Goal: Task Accomplishment & Management: Manage account settings

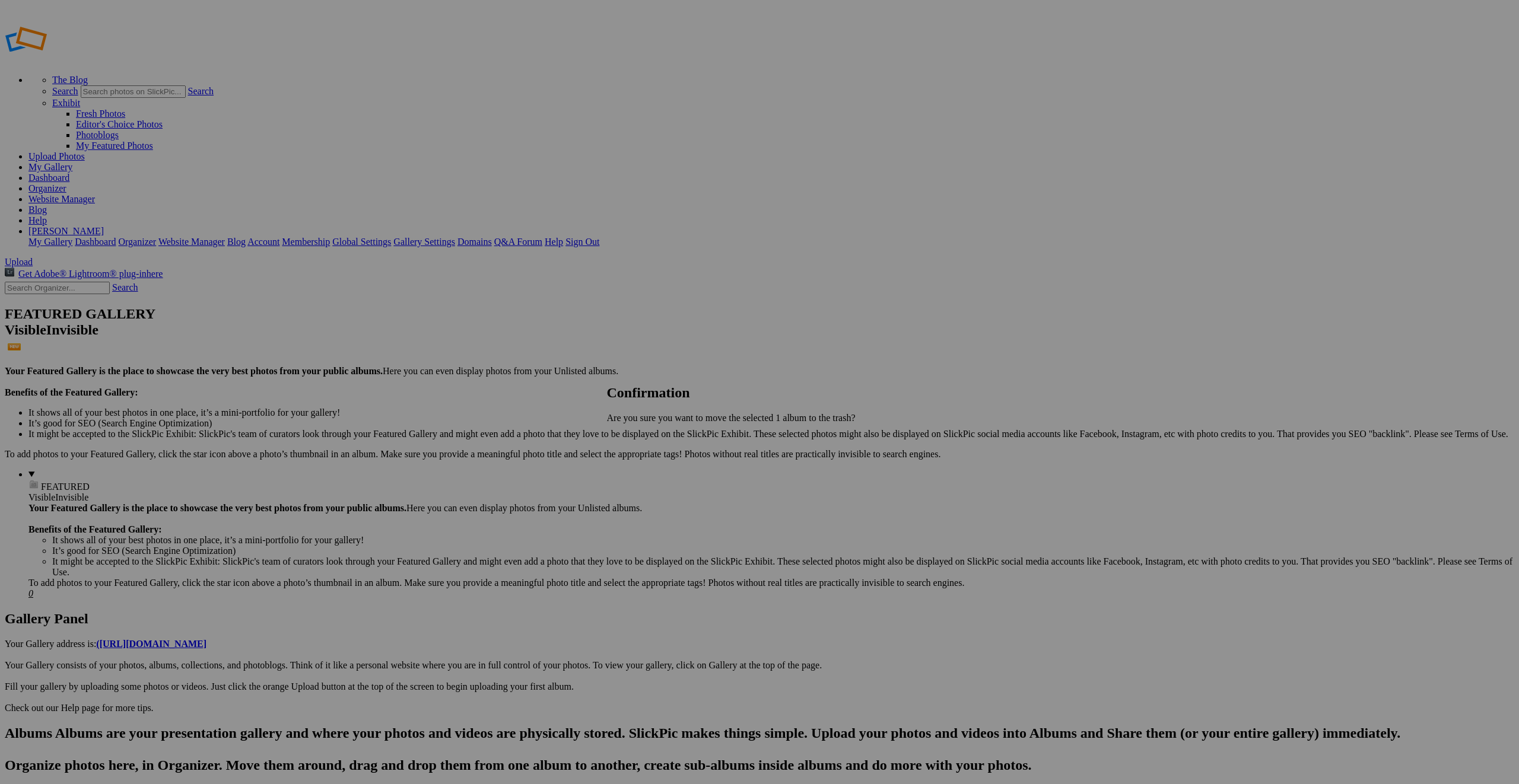
click at [646, 437] on link "Yes" at bounding box center [640, 437] width 13 height 10
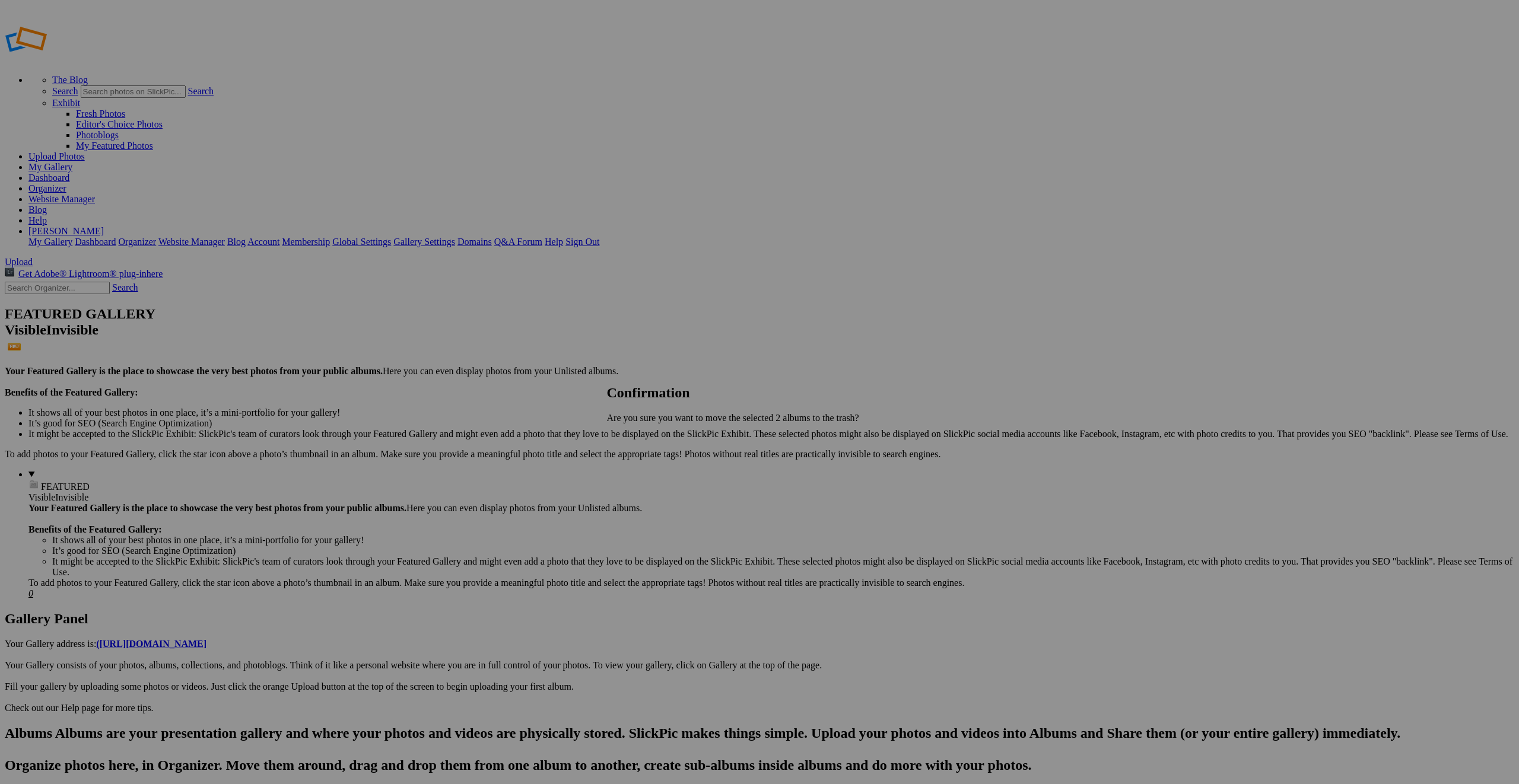
click at [646, 443] on span "Yes" at bounding box center [640, 437] width 13 height 10
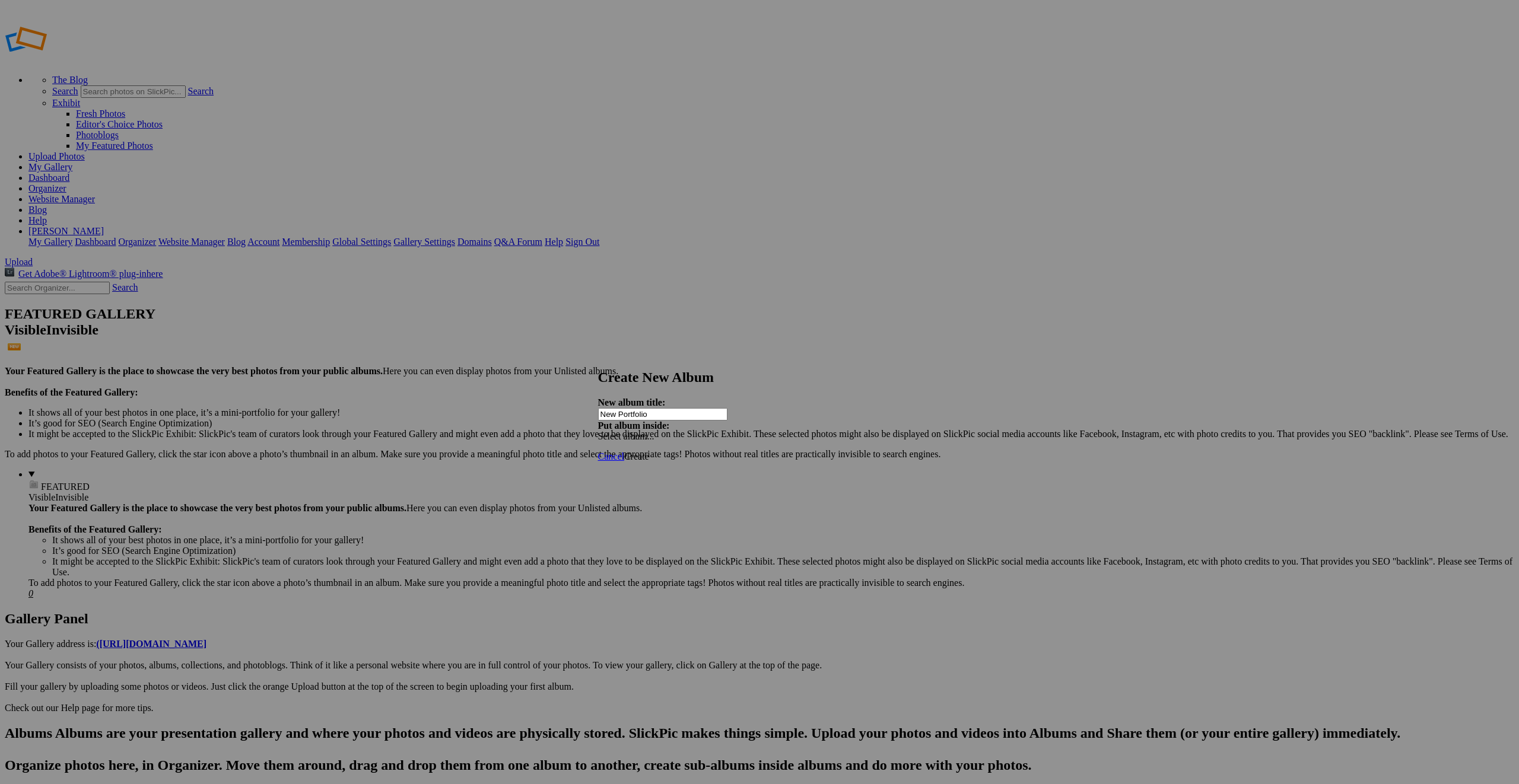
type input "New Portfolio"
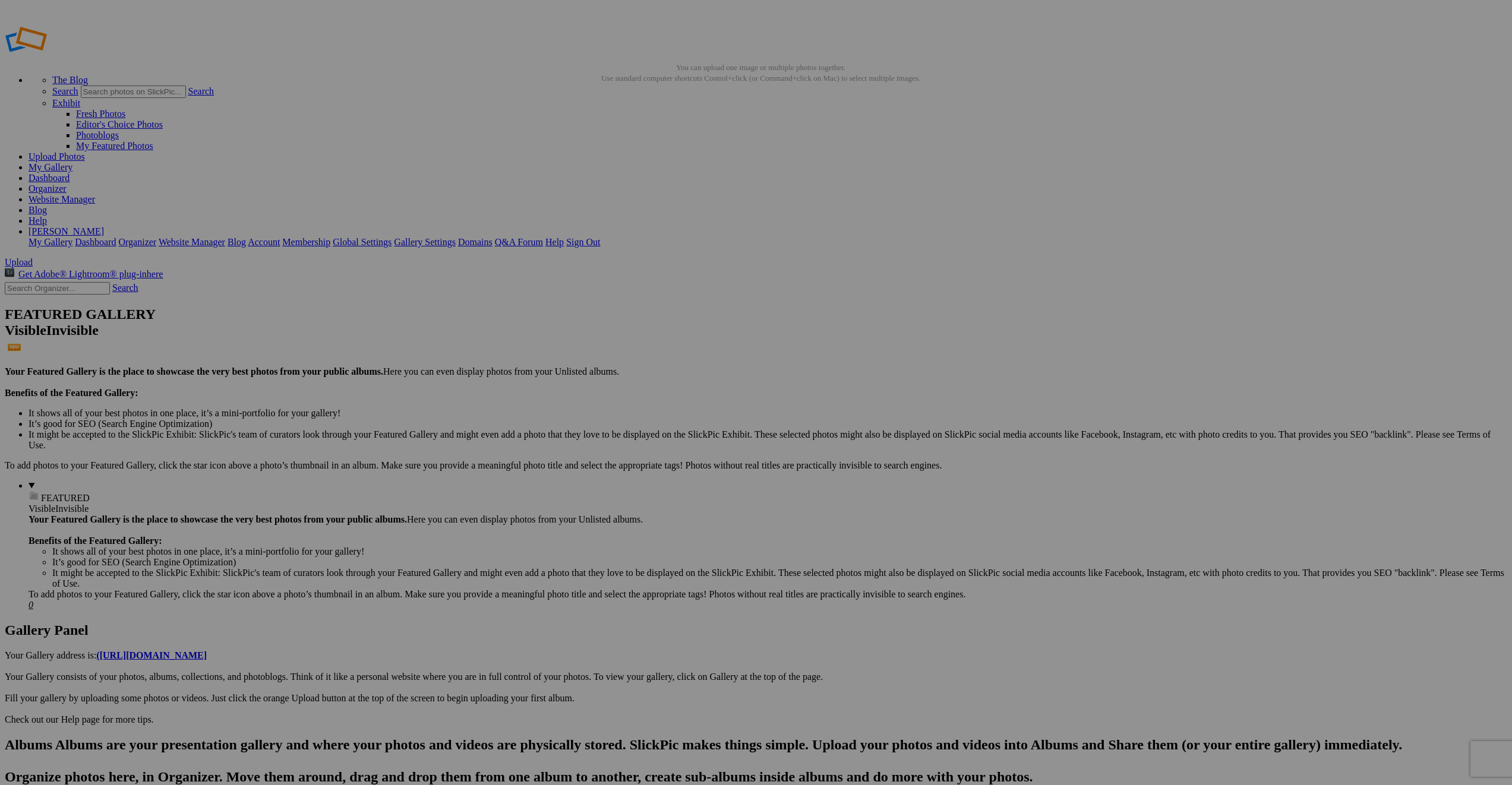
click at [95, 194] on link "Website Manager" at bounding box center [62, 199] width 66 height 10
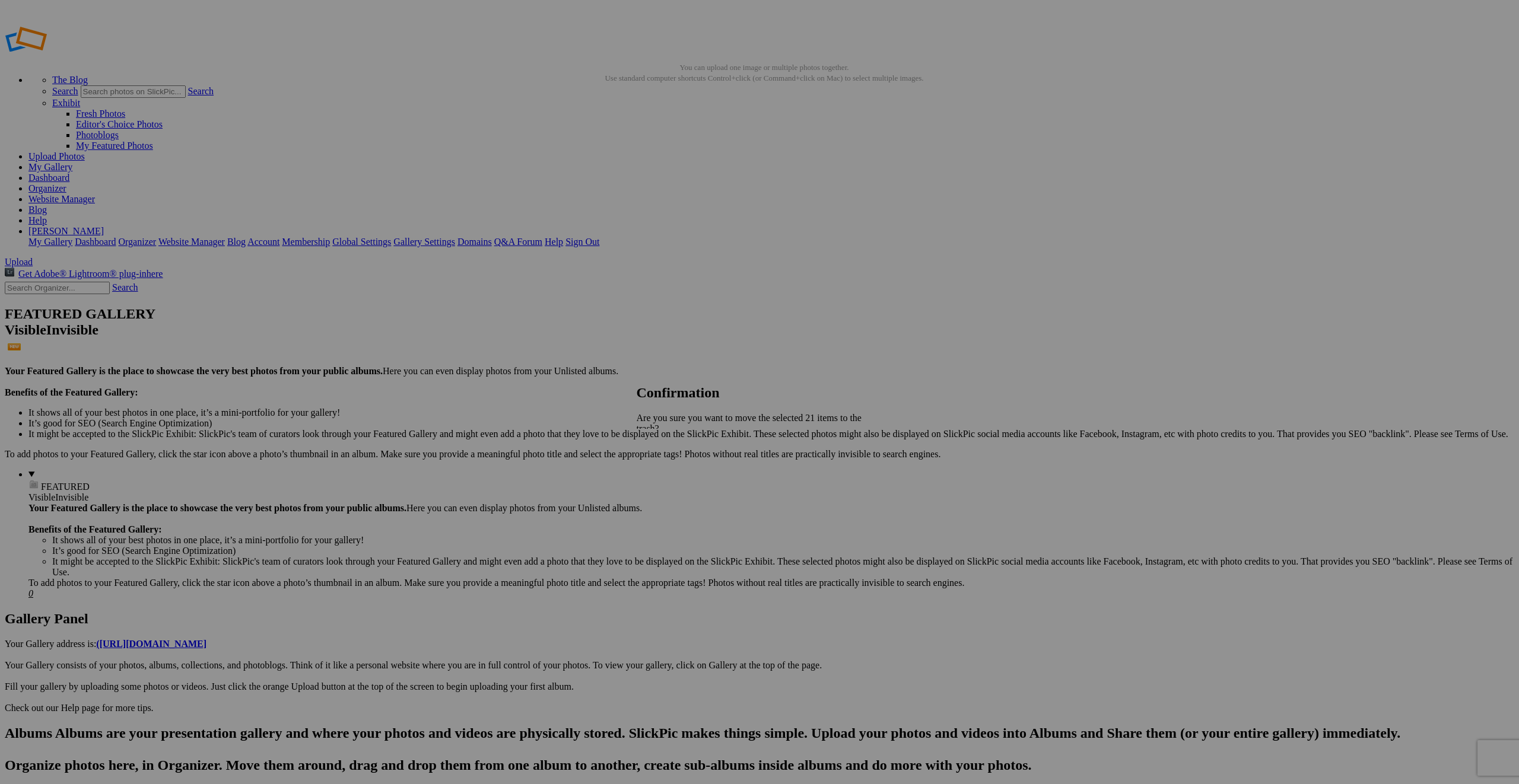
click at [677, 476] on span "Yes" at bounding box center [669, 480] width 13 height 10
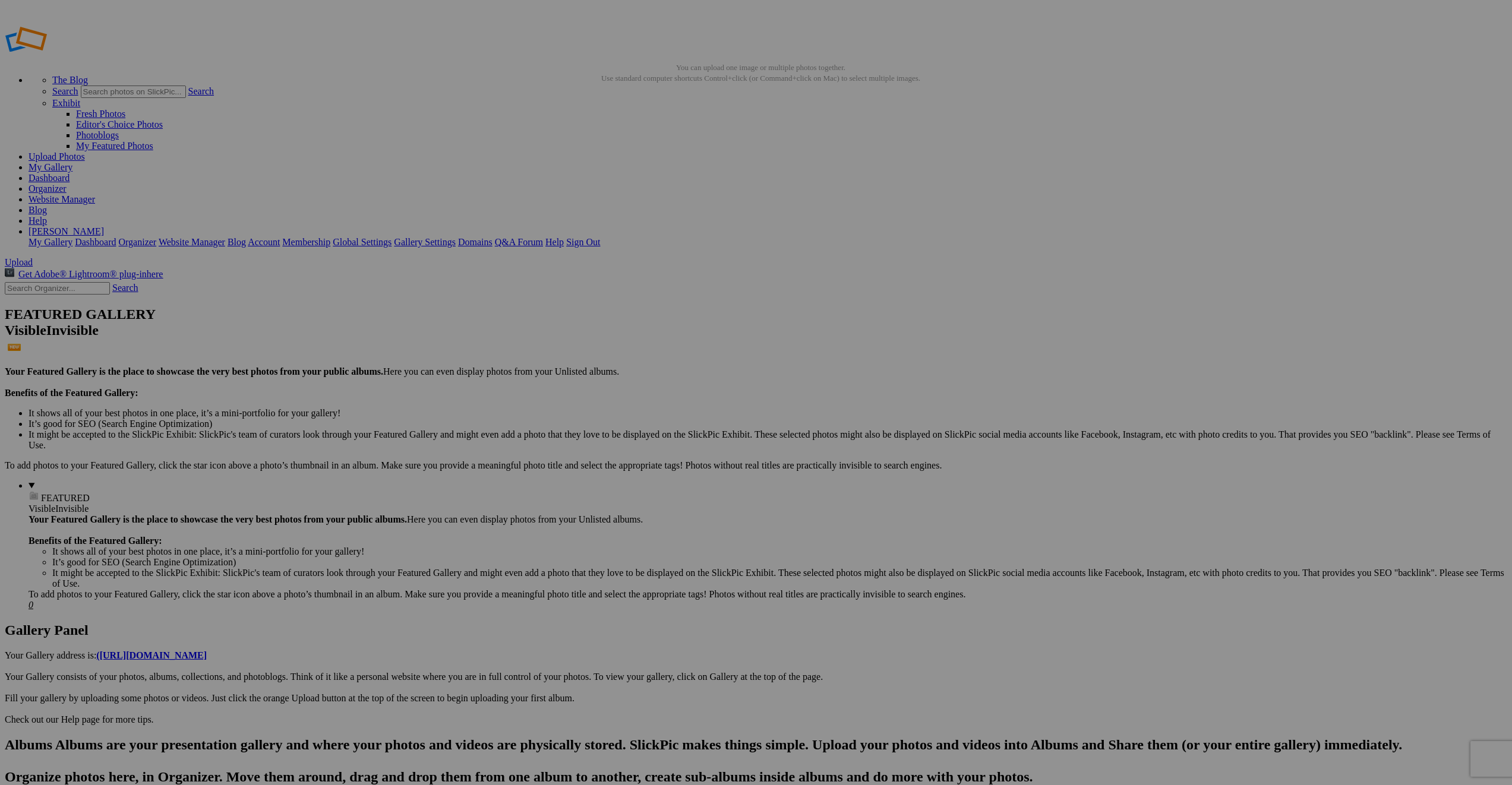
click at [95, 194] on link "Website Manager" at bounding box center [62, 199] width 66 height 10
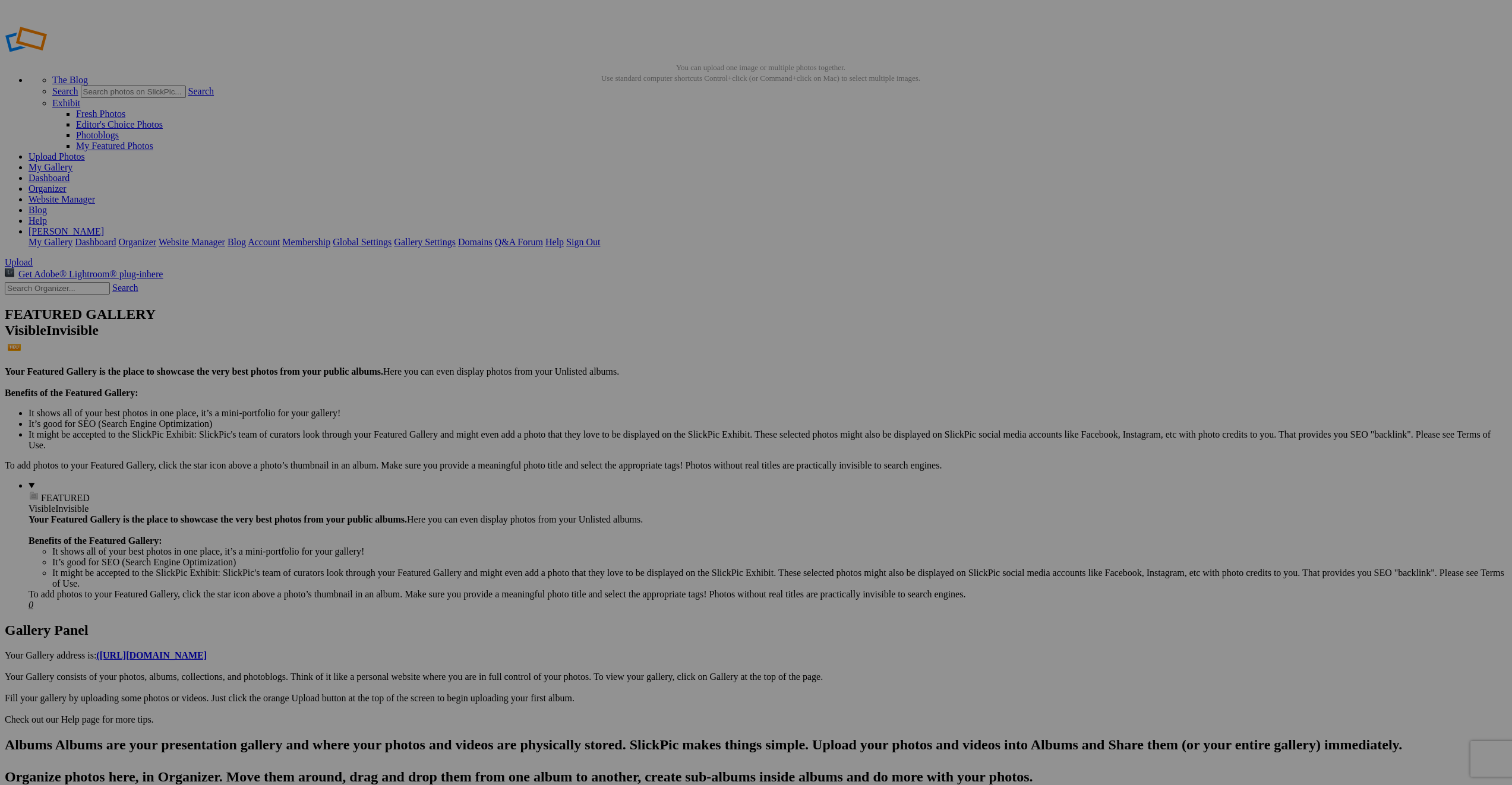
click at [66, 184] on link "Organizer" at bounding box center [48, 188] width 38 height 10
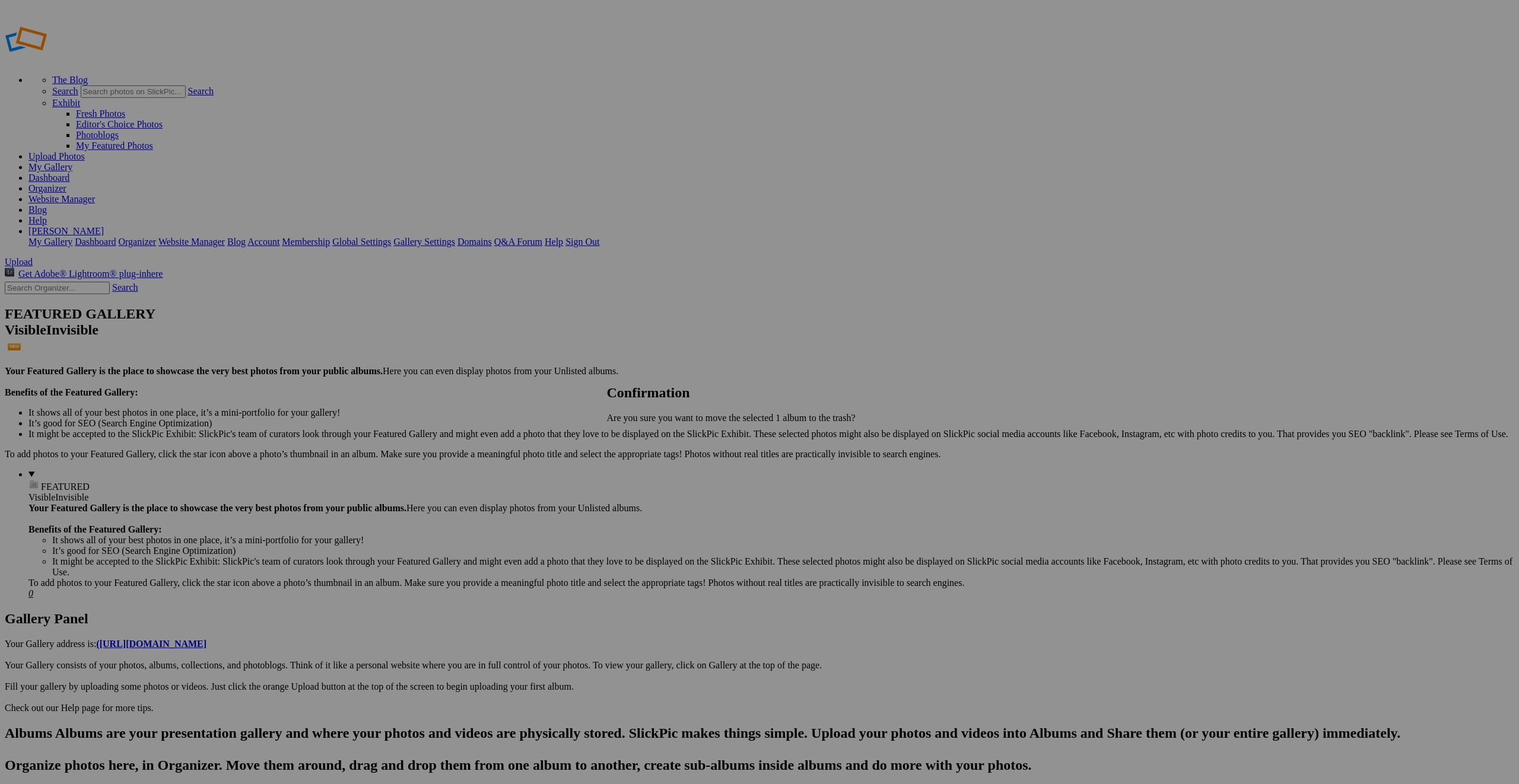
click at [646, 439] on span "Yes" at bounding box center [640, 437] width 13 height 10
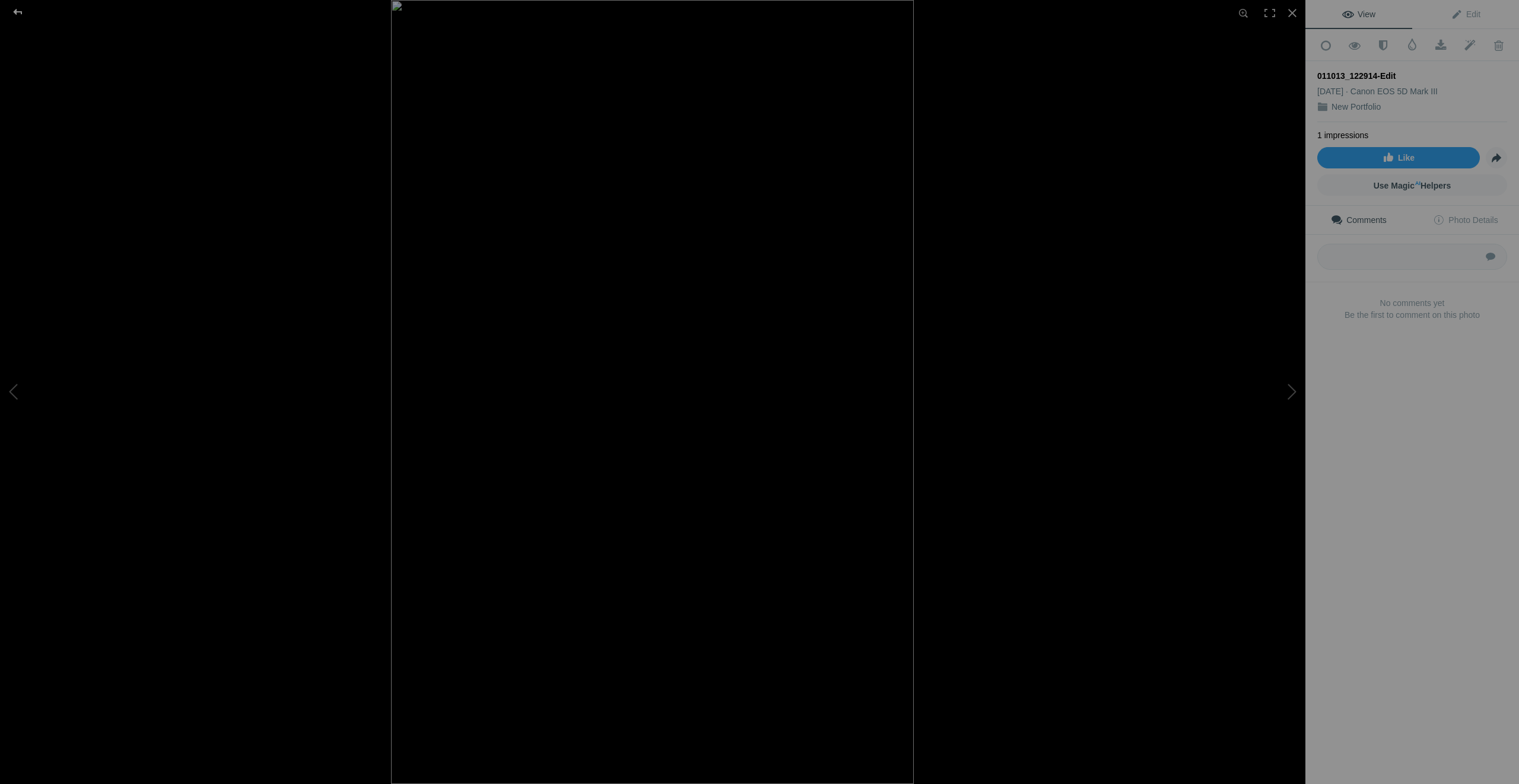
click at [18, 13] on div at bounding box center [18, 11] width 43 height 23
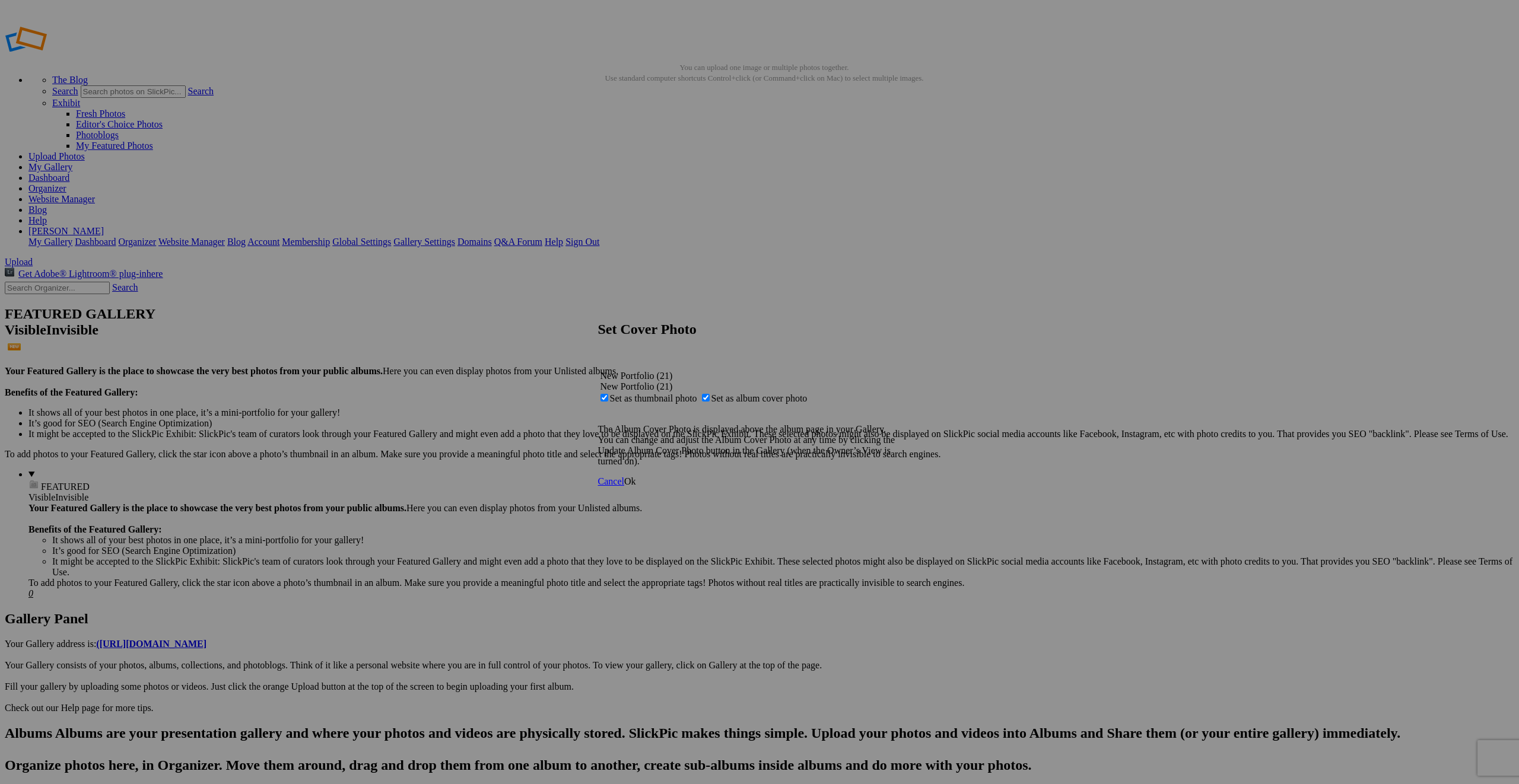
click at [636, 486] on span "Ok" at bounding box center [630, 481] width 12 height 10
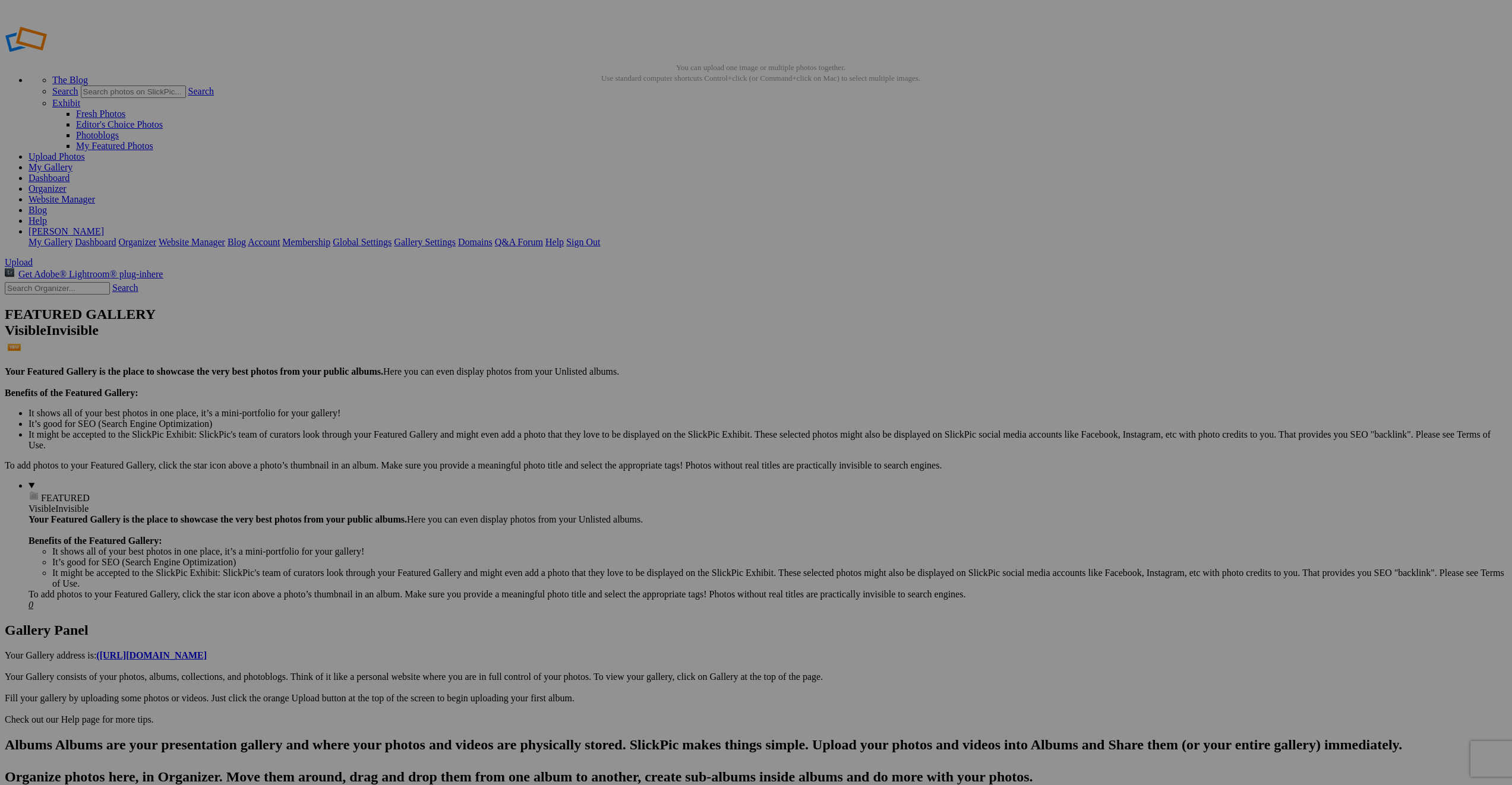
drag, startPoint x: 525, startPoint y: 155, endPoint x: 312, endPoint y: 141, distance: 213.5
drag, startPoint x: 536, startPoint y: 157, endPoint x: 299, endPoint y: 144, distance: 237.4
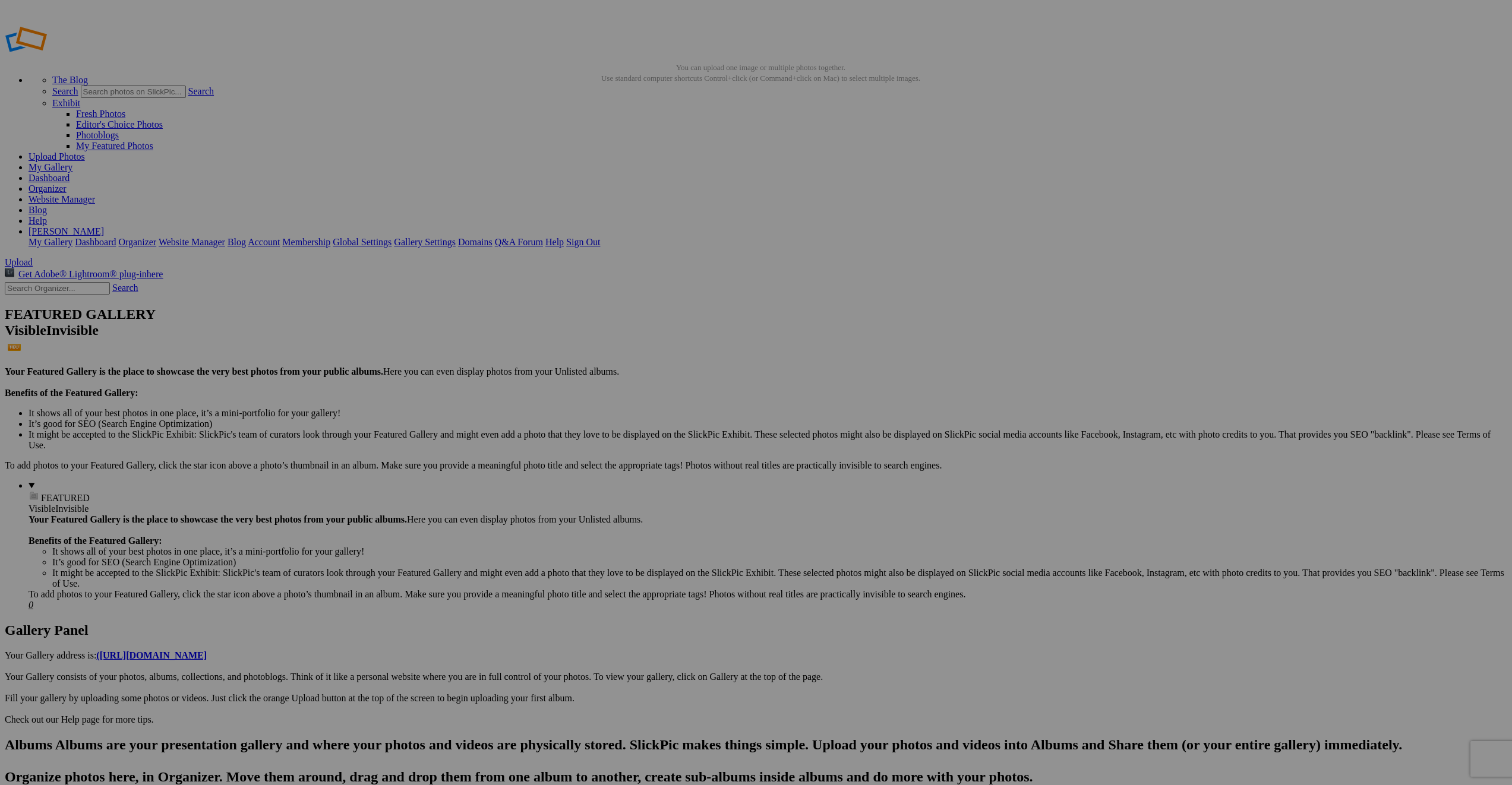
drag, startPoint x: 206, startPoint y: 63, endPoint x: 160, endPoint y: 63, distance: 46.0
type input "Portfolio"
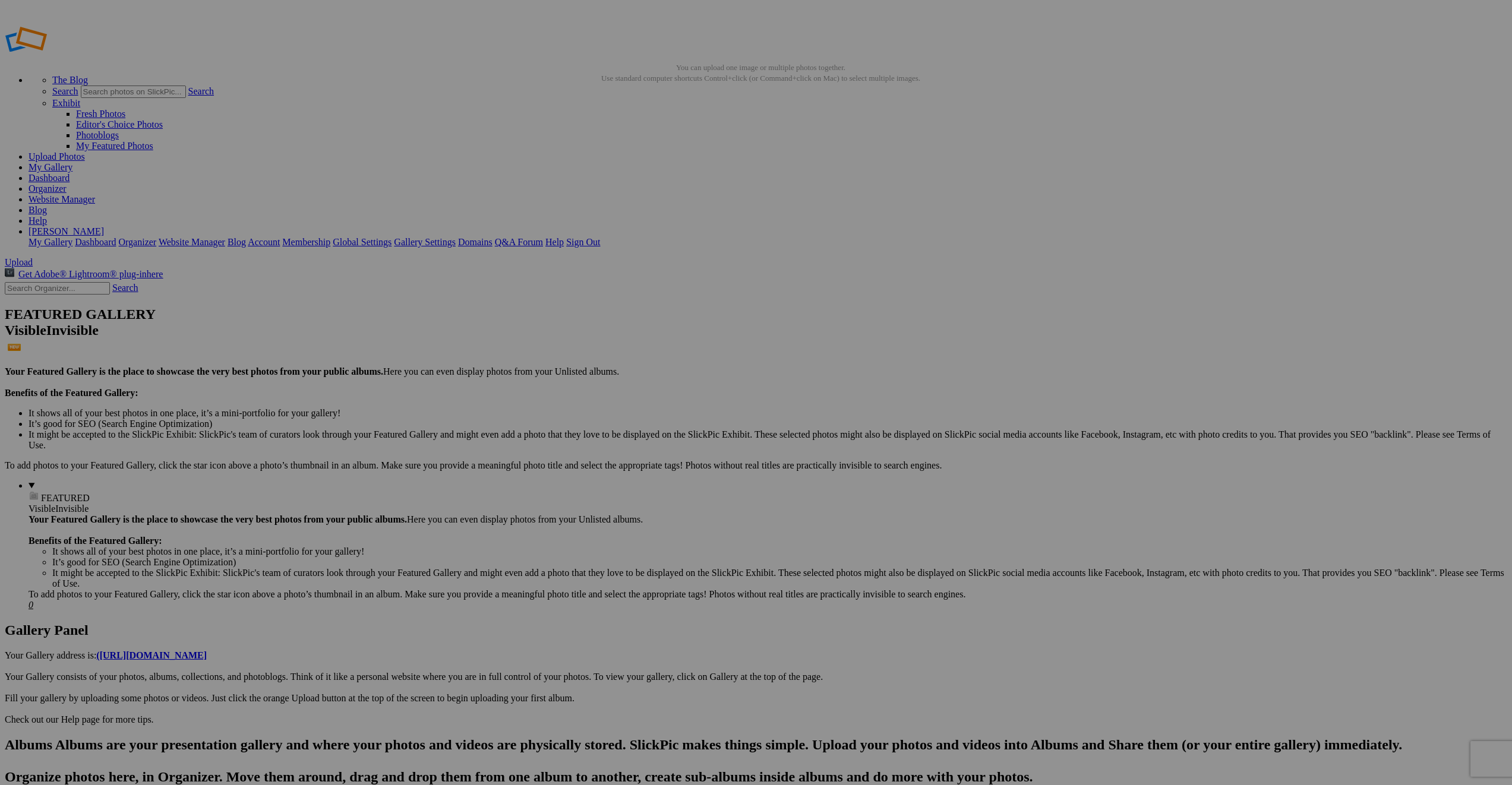
click at [33, 257] on span "Upload" at bounding box center [19, 262] width 28 height 10
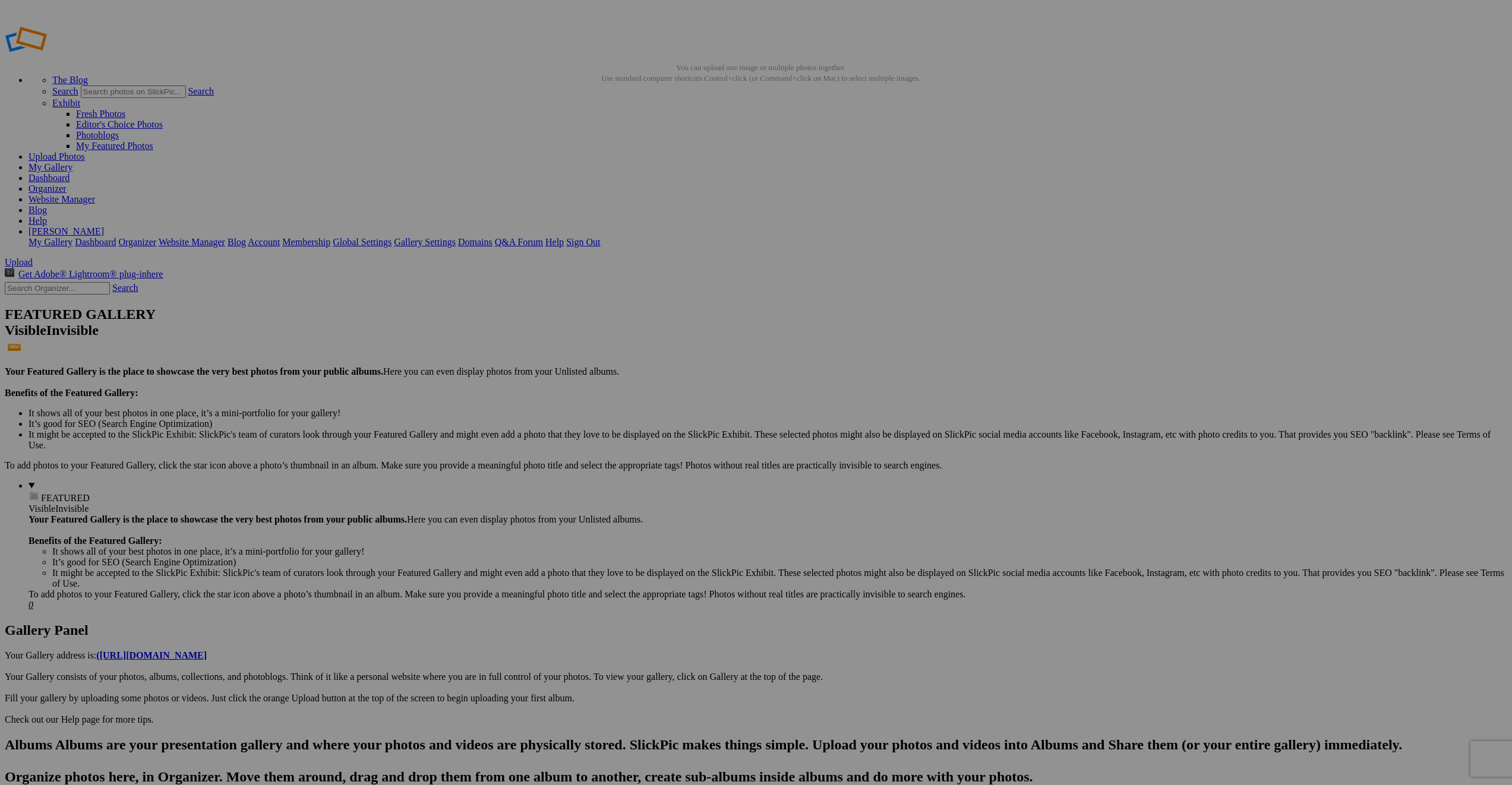
click at [42, 737] on h2 "Albums Albums are your presentation gallery and where your photos and videos ar…" at bounding box center [756, 793] width 1502 height 113
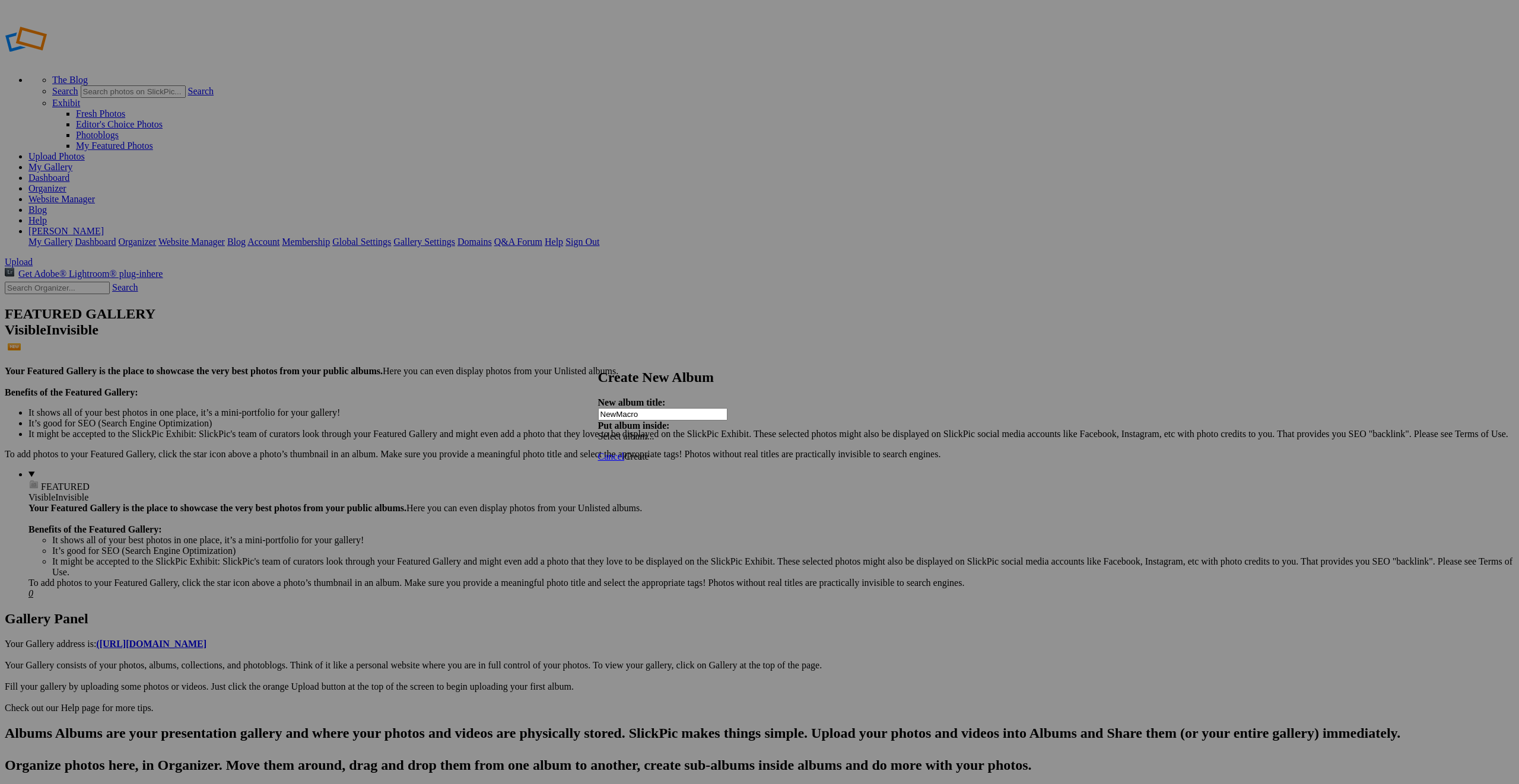
type input "NewMacro"
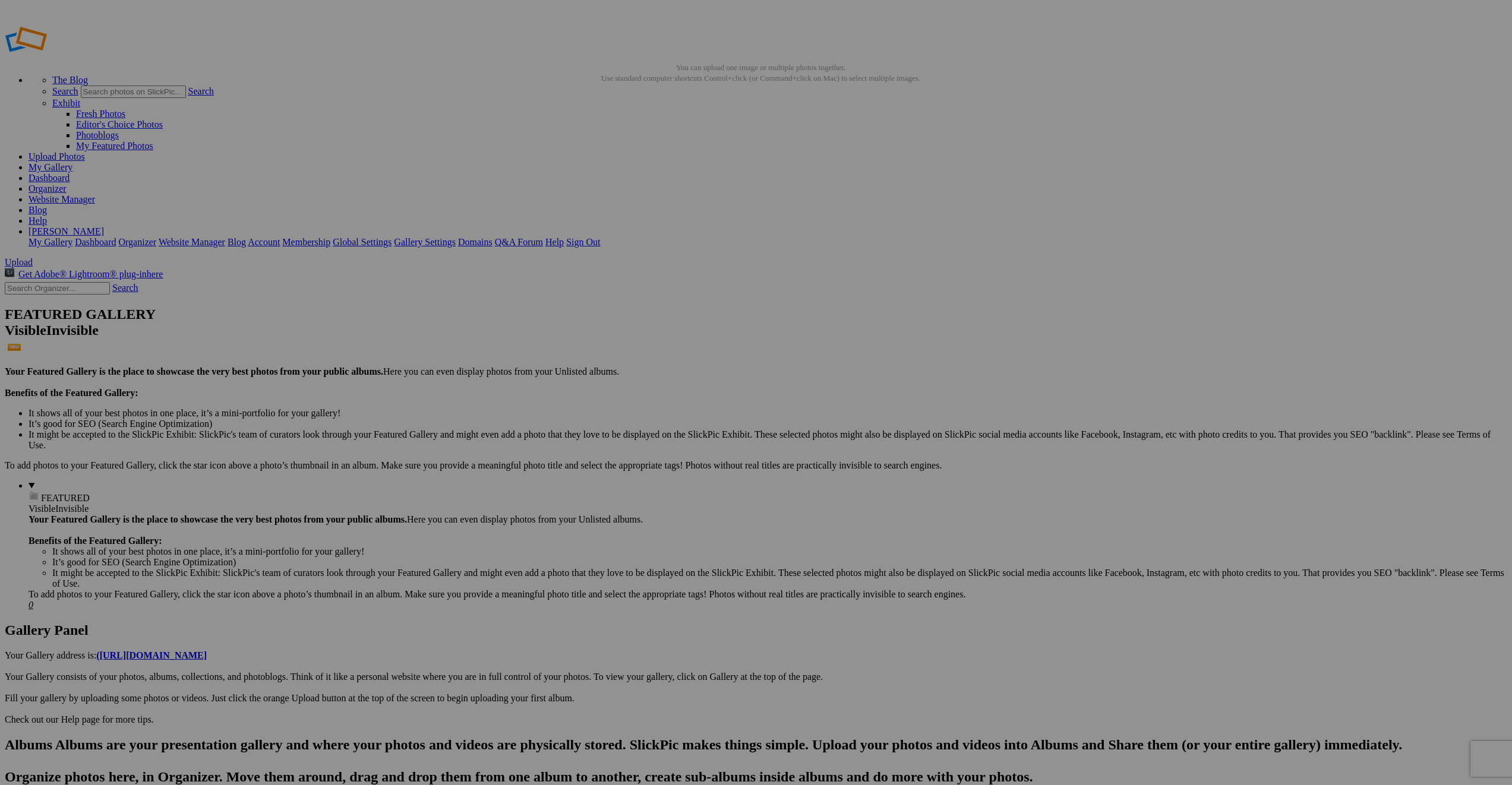
click at [44, 737] on span "Albums are your presentation gallery and where your photos and videos are physi…" at bounding box center [725, 792] width 1440 height 112
